Goal: Information Seeking & Learning: Find specific page/section

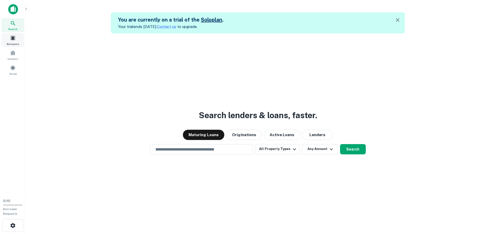
click at [15, 41] on span at bounding box center [13, 38] width 6 height 6
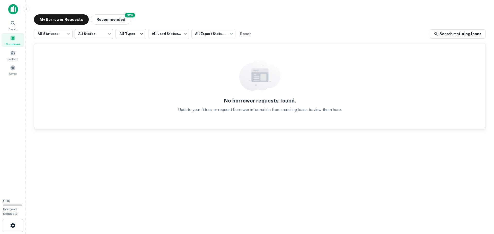
click at [88, 33] on body "Search Borrowers Contacts Saved 0 / 10 Borrower Requests My Borrower Requests N…" at bounding box center [247, 117] width 494 height 234
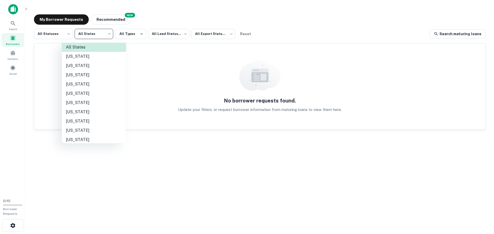
click at [95, 130] on li "Florida" at bounding box center [94, 130] width 64 height 9
type input "**"
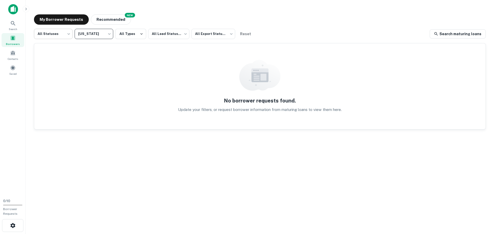
click at [69, 33] on body "Search Borrowers Contacts Saved 0 / 10 Borrower Requests My Borrower Requests N…" at bounding box center [247, 117] width 494 height 234
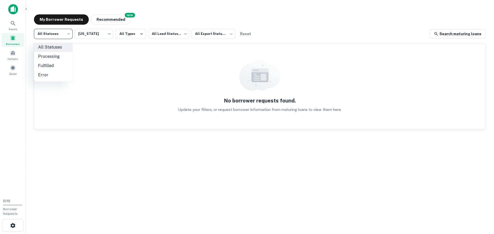
click at [62, 58] on li "Processing" at bounding box center [53, 56] width 39 height 9
type input "**********"
click at [24, 8] on icon "button" at bounding box center [26, 9] width 4 height 4
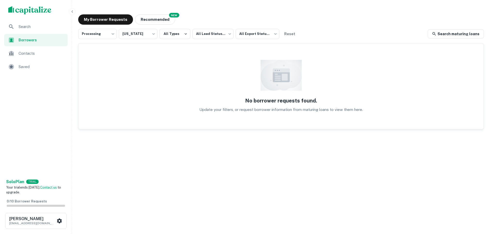
click at [34, 27] on span "Search" at bounding box center [42, 27] width 46 height 6
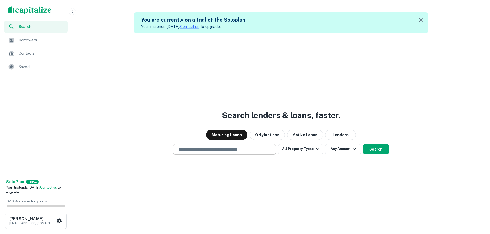
click at [239, 150] on input "text" at bounding box center [224, 150] width 98 height 6
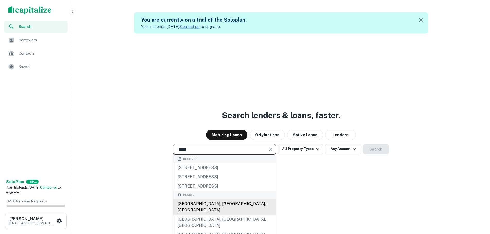
click at [216, 204] on div "Tampa, FL, USA" at bounding box center [224, 207] width 102 height 15
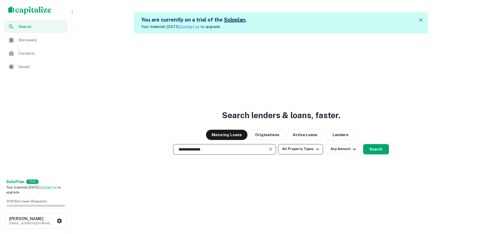
type input "**********"
click at [315, 150] on icon "button" at bounding box center [317, 149] width 6 height 6
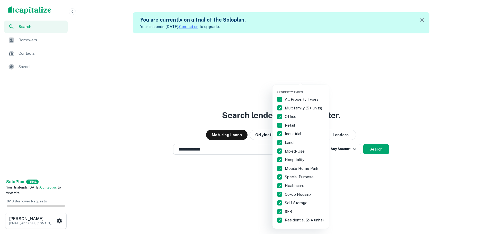
click at [315, 150] on div "Mixed-Use" at bounding box center [300, 151] width 48 height 9
click at [355, 177] on div at bounding box center [247, 117] width 494 height 234
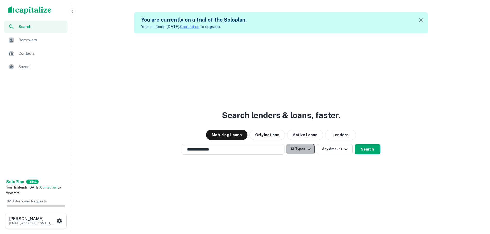
click at [292, 149] on button "13 Types" at bounding box center [300, 149] width 28 height 10
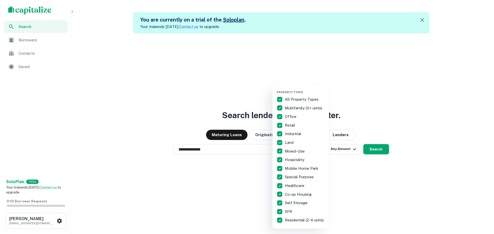
click at [400, 194] on div at bounding box center [247, 117] width 494 height 234
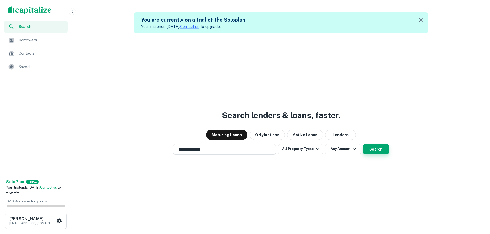
click at [384, 150] on button "Search" at bounding box center [376, 149] width 26 height 10
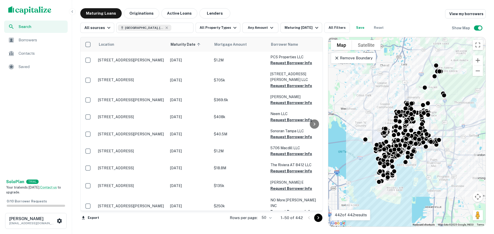
click at [34, 10] on img "scrollable content" at bounding box center [29, 10] width 43 height 8
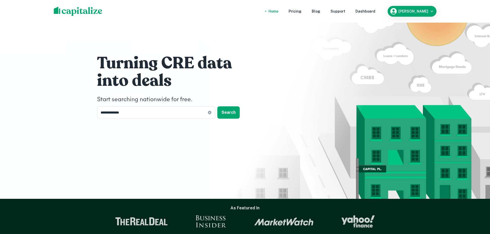
click at [437, 12] on div "Home Pricing Blog Support Dashboard Ian Mahoney" at bounding box center [245, 11] width 395 height 23
click at [425, 8] on div "Ian Mahoney" at bounding box center [412, 11] width 45 height 8
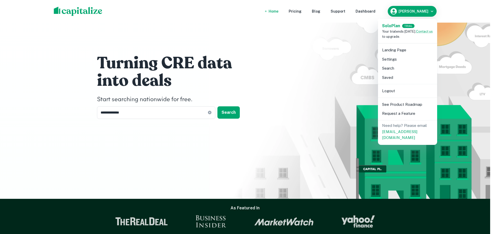
click at [338, 86] on div at bounding box center [247, 117] width 494 height 234
